Goal: Task Accomplishment & Management: Manage account settings

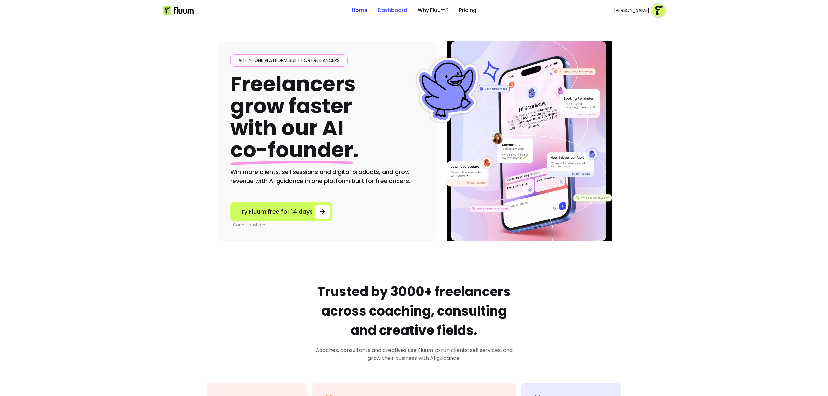
click at [388, 11] on link "Dashboard" at bounding box center [392, 10] width 29 height 8
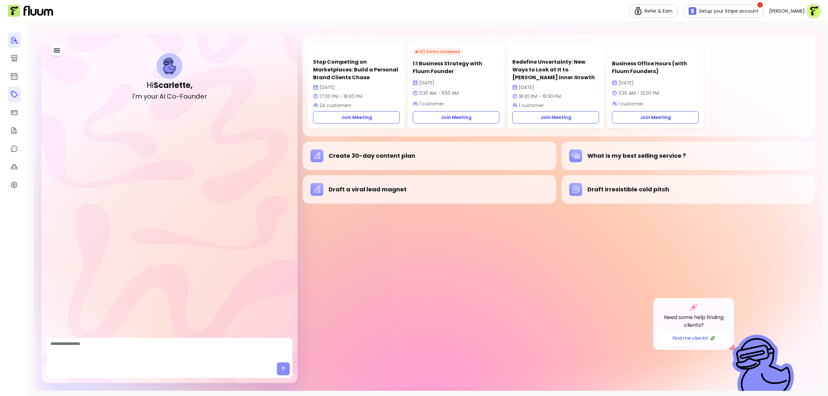
click at [8, 89] on link at bounding box center [14, 95] width 13 height 16
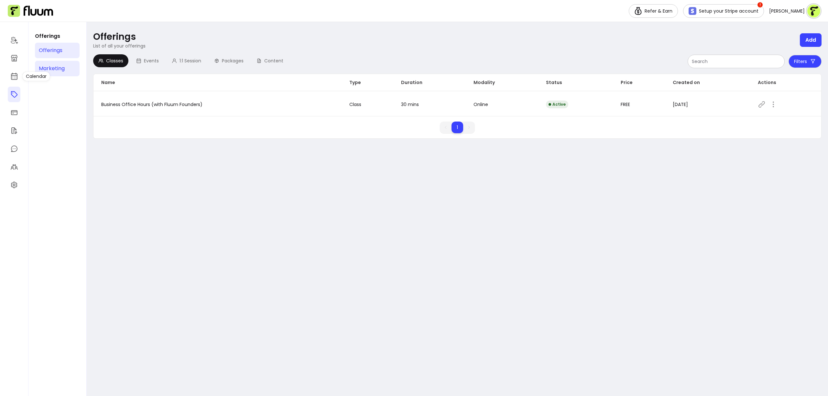
click at [49, 67] on div "Marketing" at bounding box center [52, 69] width 26 height 8
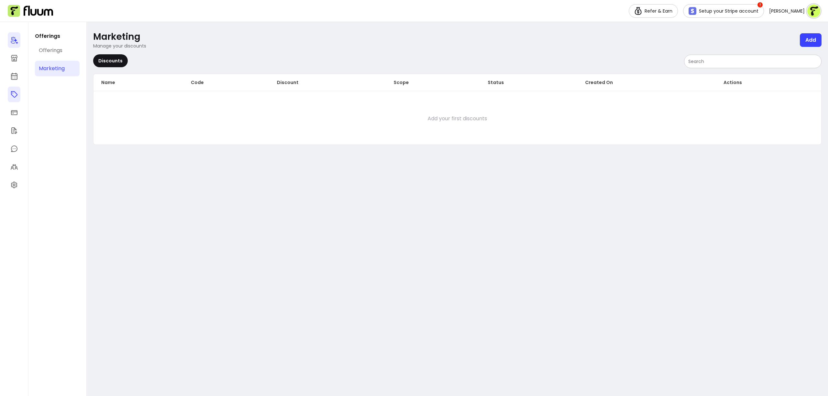
click at [16, 39] on icon at bounding box center [14, 40] width 7 height 7
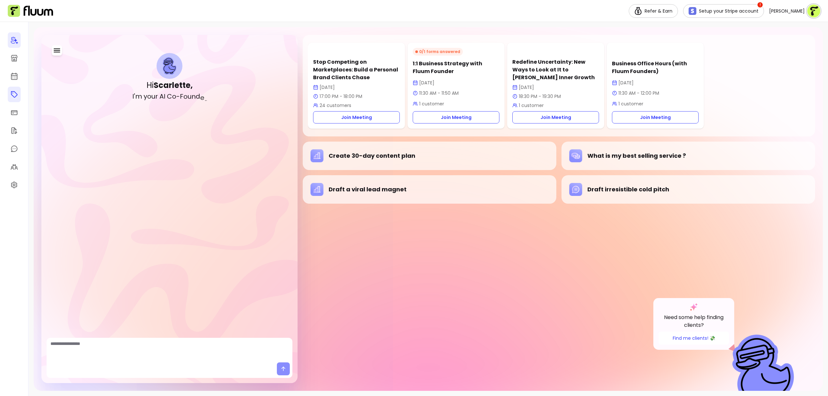
click at [16, 91] on icon at bounding box center [14, 95] width 8 height 8
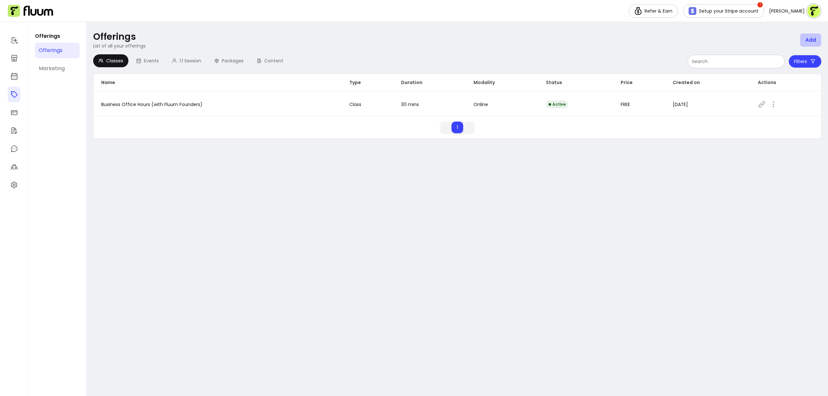
click at [817, 39] on button "Add" at bounding box center [810, 40] width 21 height 13
click at [402, 68] on div "Filters" at bounding box center [558, 61] width 528 height 14
click at [61, 71] on div "Marketing" at bounding box center [52, 69] width 26 height 8
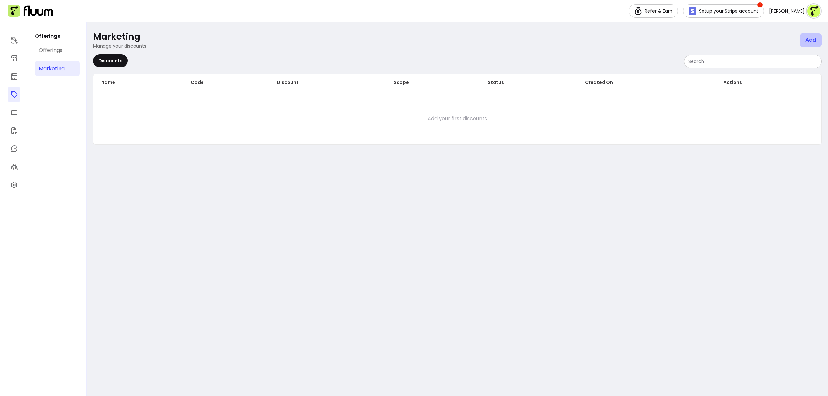
click at [807, 41] on button "Add" at bounding box center [810, 40] width 22 height 14
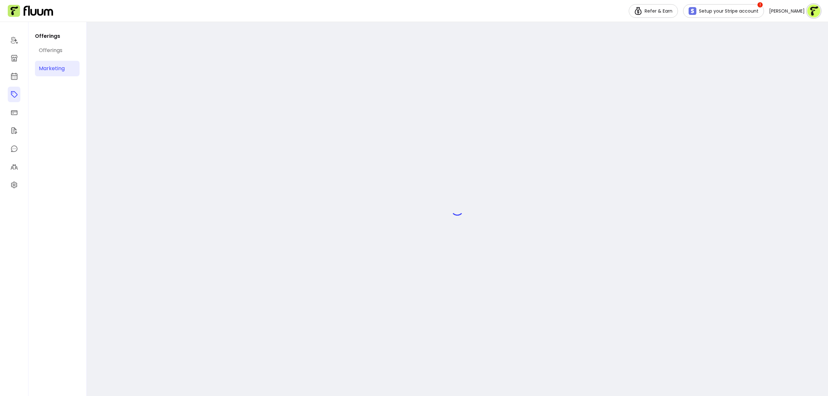
select select "****"
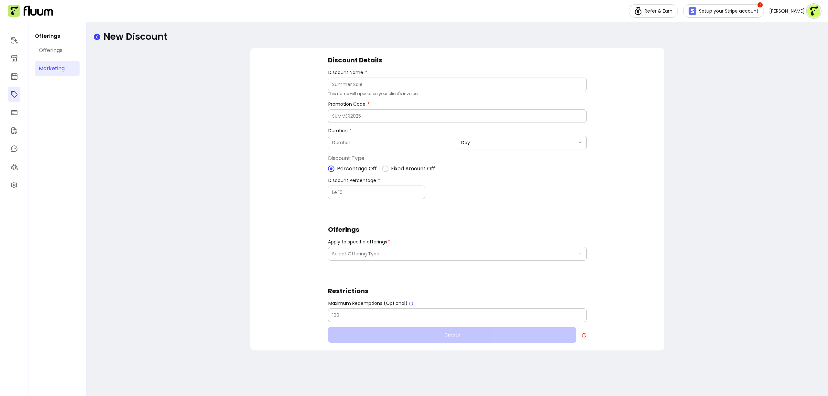
click at [95, 37] on icon at bounding box center [97, 37] width 6 height 6
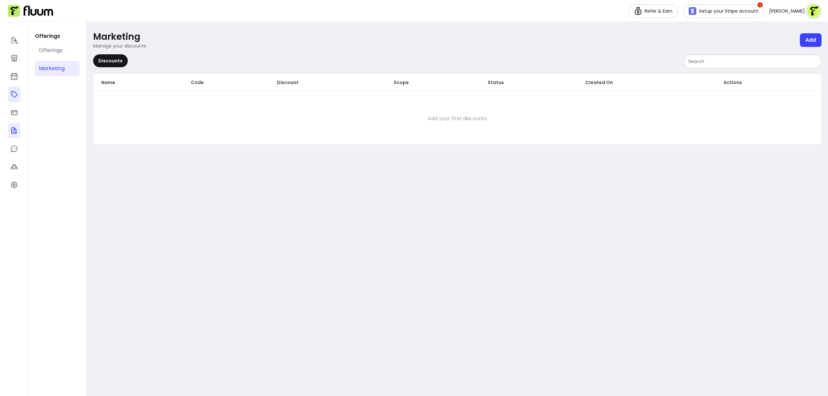
click at [14, 131] on icon at bounding box center [14, 131] width 8 height 8
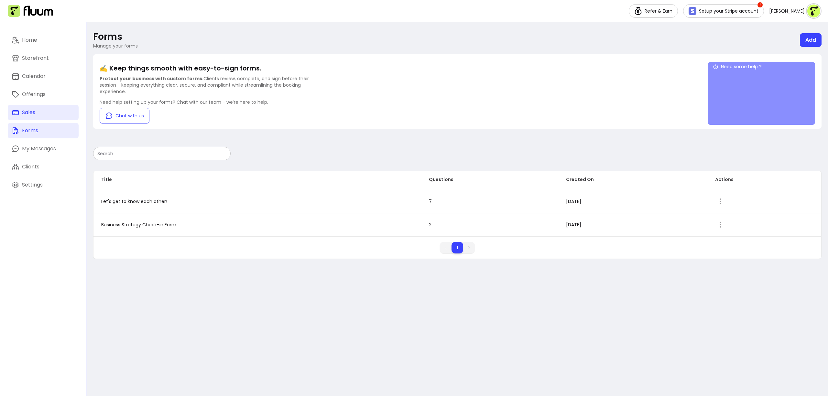
click at [33, 113] on div "Sales" at bounding box center [28, 113] width 13 height 8
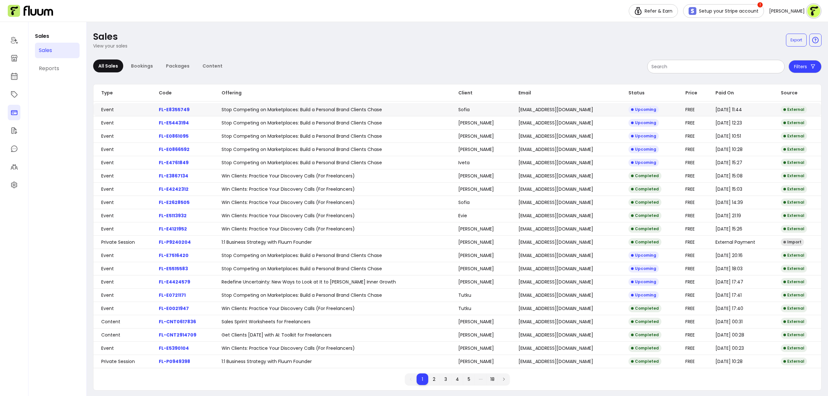
click at [423, 113] on body "Refer & Earn Setup your Stripe account ! [PERSON_NAME] Sales Sales Reports Sale…" at bounding box center [414, 198] width 828 height 396
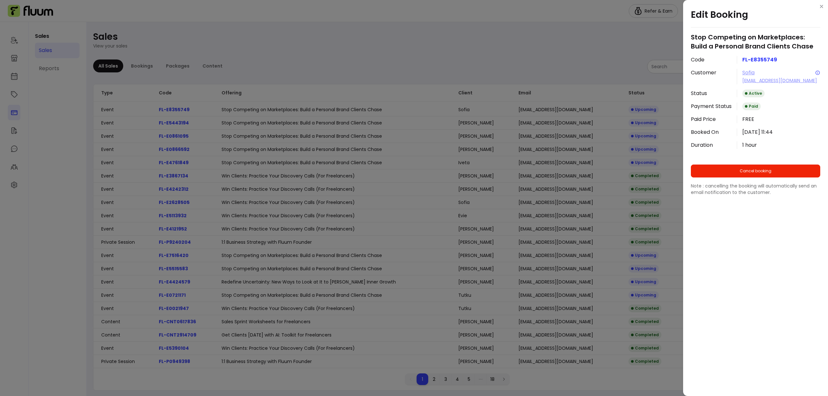
click at [479, 82] on div "Edit Booking Stop Competing on Marketplaces: Build a Personal Brand Clients Cha…" at bounding box center [414, 198] width 828 height 396
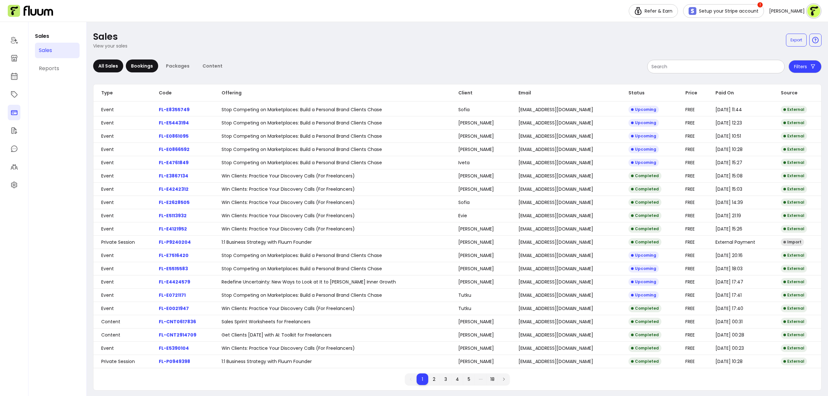
click at [143, 70] on div "Bookings" at bounding box center [142, 65] width 32 height 13
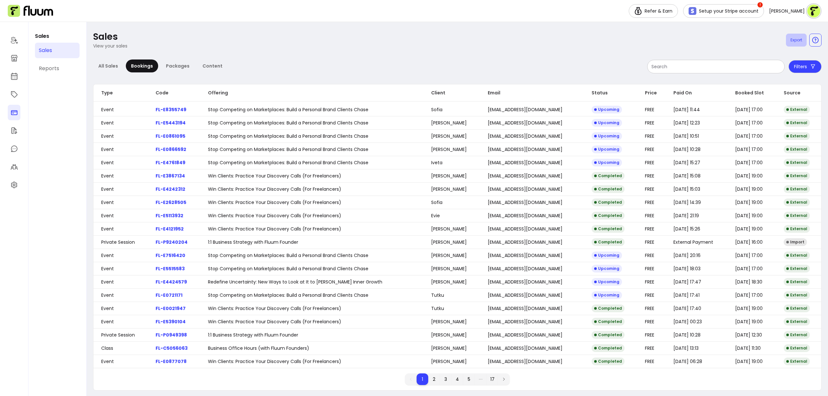
click at [788, 41] on button "Export" at bounding box center [796, 40] width 21 height 13
click at [580, 52] on div "Sales View your sales Export All Sales Bookings Packages Content Filters Type C…" at bounding box center [457, 211] width 741 height 378
click at [13, 188] on icon at bounding box center [14, 185] width 8 height 8
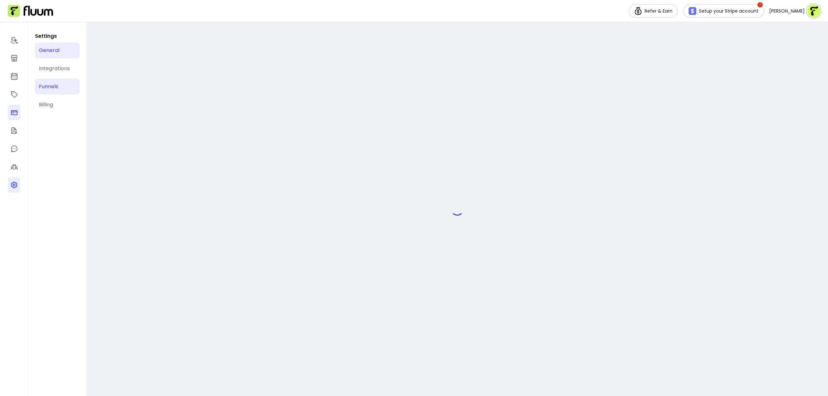
select select "**********"
select select "***"
select select "****"
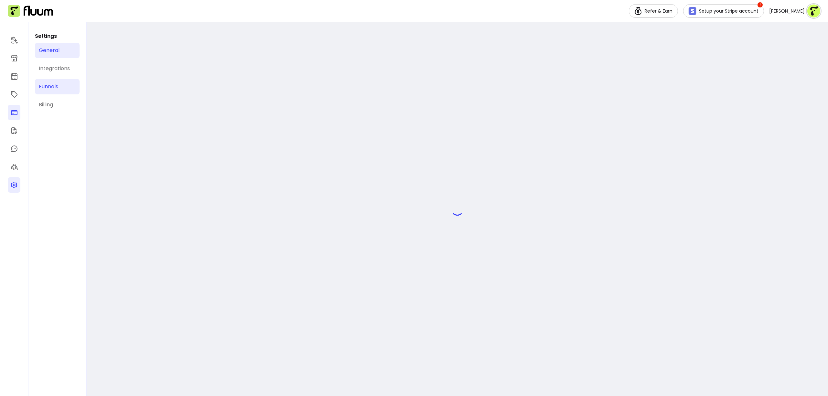
select select "***"
select select "****"
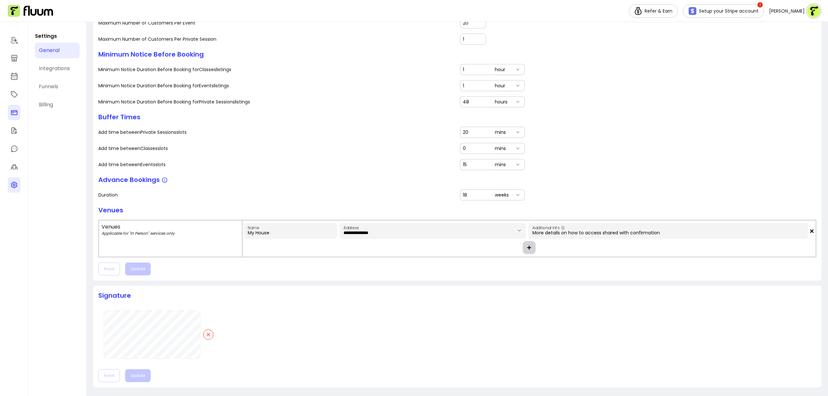
scroll to position [196, 0]
click at [53, 71] on div "Integrations" at bounding box center [54, 69] width 31 height 8
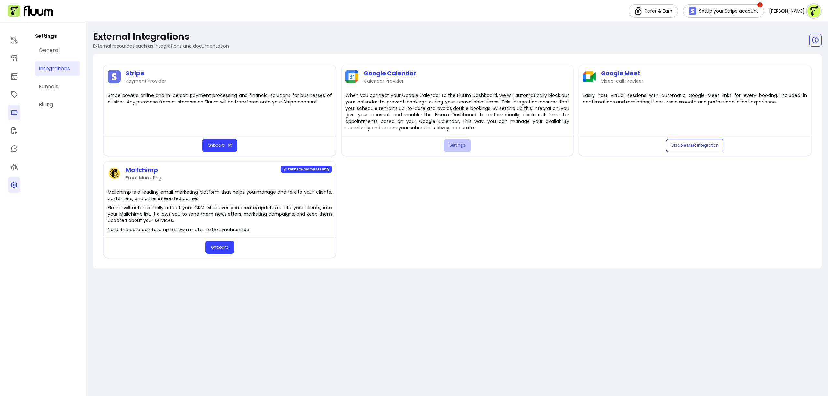
click at [447, 145] on button "Settings" at bounding box center [457, 145] width 27 height 13
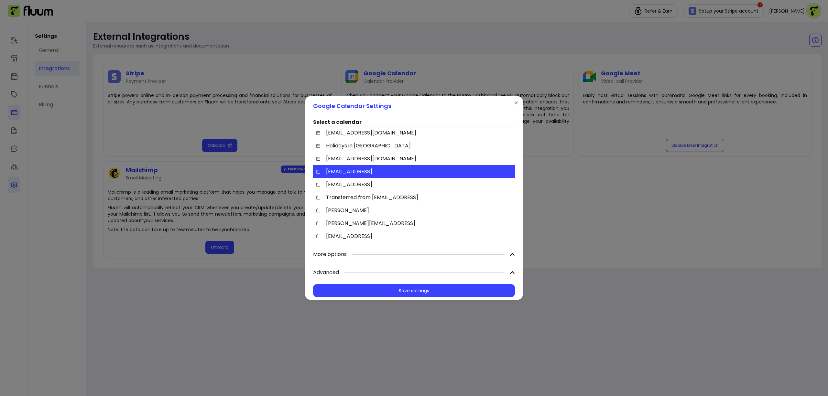
click at [524, 70] on div "Google Calendar Settings Select a calendar [EMAIL_ADDRESS][DOMAIN_NAME] Holiday…" at bounding box center [414, 198] width 828 height 396
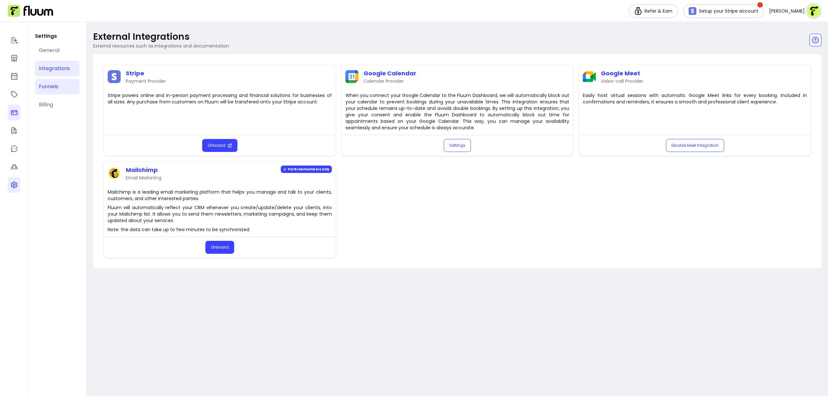
click at [73, 89] on link "Funnels" at bounding box center [57, 87] width 45 height 16
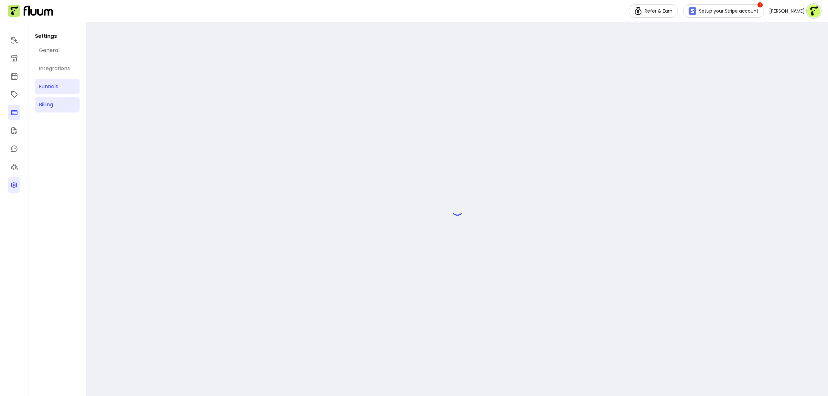
select select "**********"
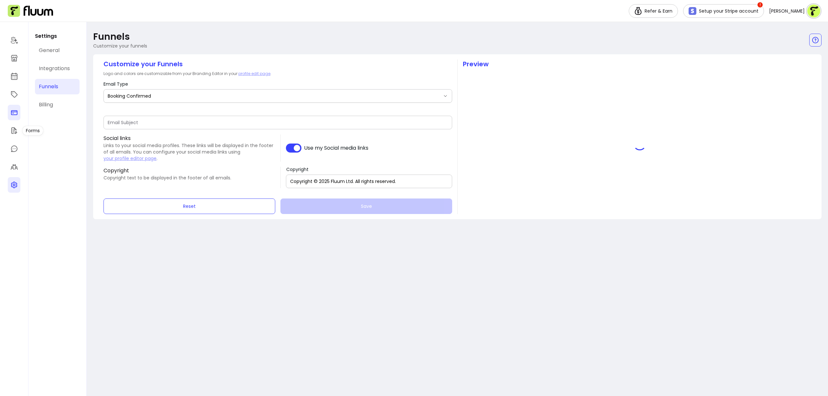
type input "Booking confirmed !"
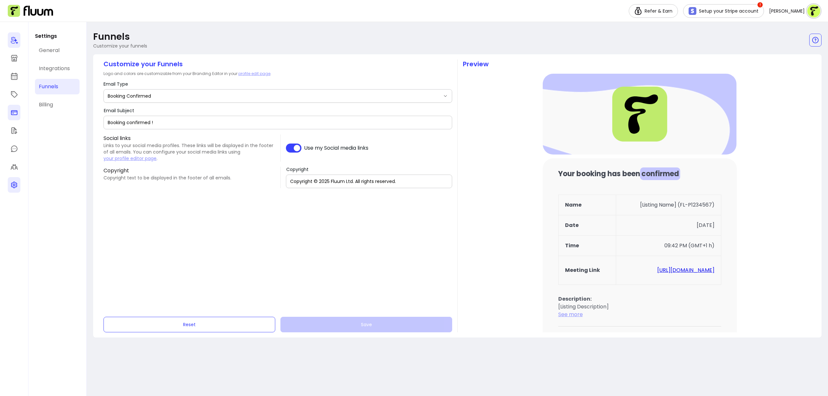
click at [10, 44] on icon at bounding box center [14, 40] width 8 height 8
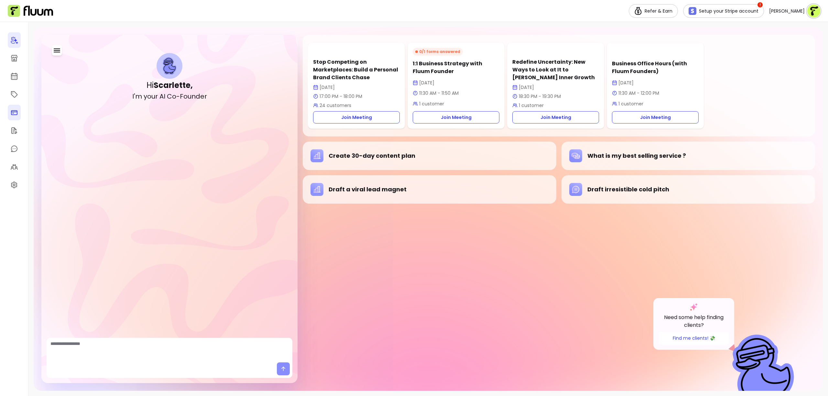
click at [498, 99] on div "0 / 1 forms answered 1:1 Business Strategy with Fluum Founder [DATE] 11:30 AM -…" at bounding box center [455, 86] width 97 height 86
click at [408, 116] on div "0 / 1 forms answered 1:1 Business Strategy with Fluum Founder [DATE] 11:30 AM -…" at bounding box center [455, 86] width 97 height 86
click at [37, 10] on img at bounding box center [30, 11] width 45 height 12
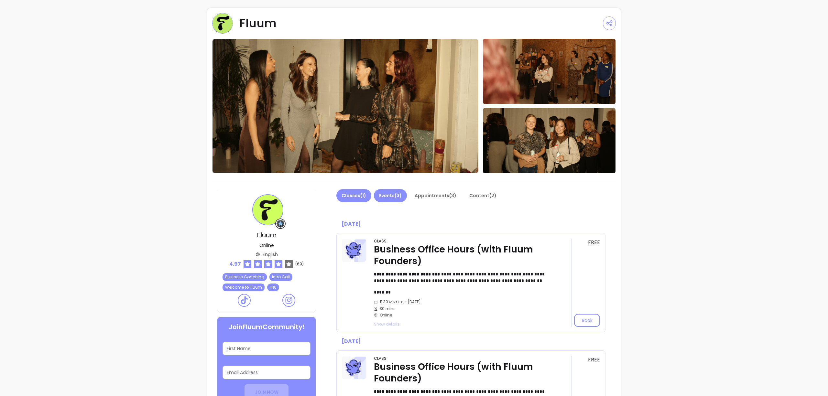
click at [387, 197] on button "Events ( 3 )" at bounding box center [390, 195] width 33 height 13
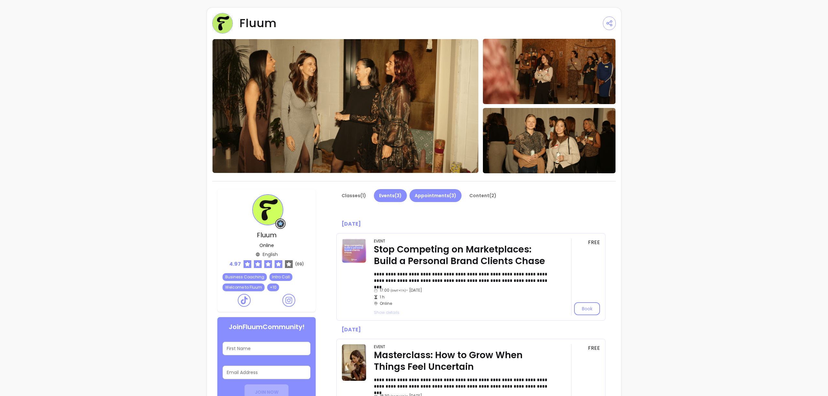
click at [447, 194] on button "Appointments ( 3 )" at bounding box center [435, 195] width 52 height 13
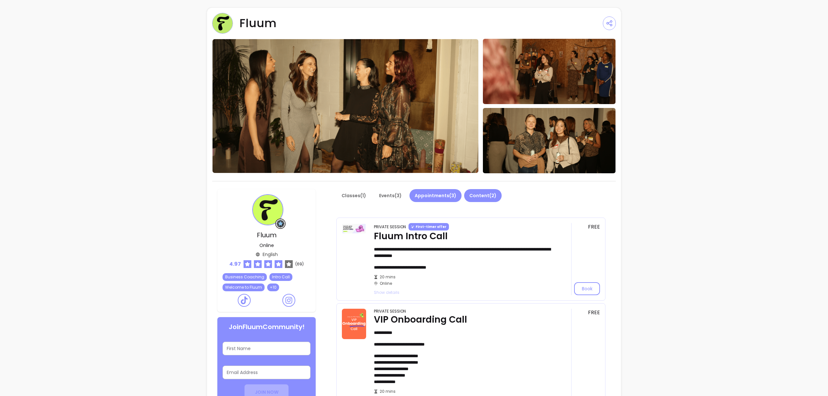
click at [470, 197] on button "Content ( 2 )" at bounding box center [483, 195] width 38 height 13
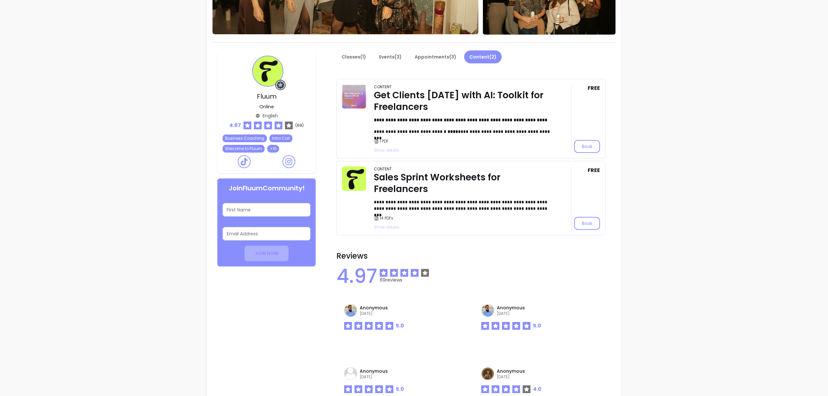
scroll to position [291, 0]
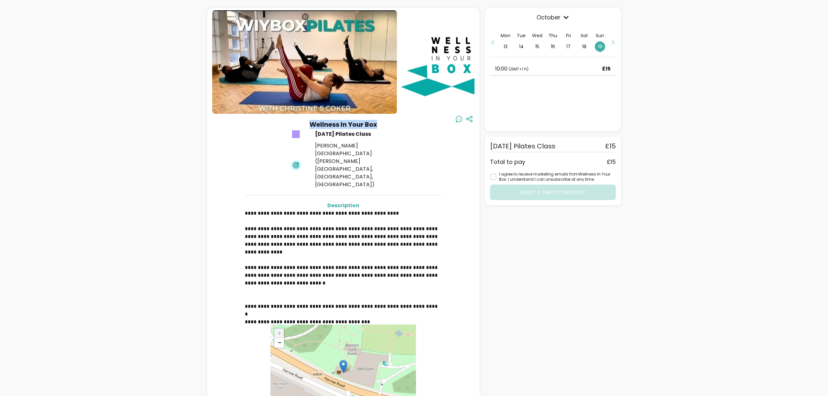
drag, startPoint x: 308, startPoint y: 123, endPoint x: 380, endPoint y: 123, distance: 72.1
click at [380, 123] on div "**********" at bounding box center [343, 274] width 262 height 308
copy h3 "Wellness In Your Box"
